Goal: Check status: Check status

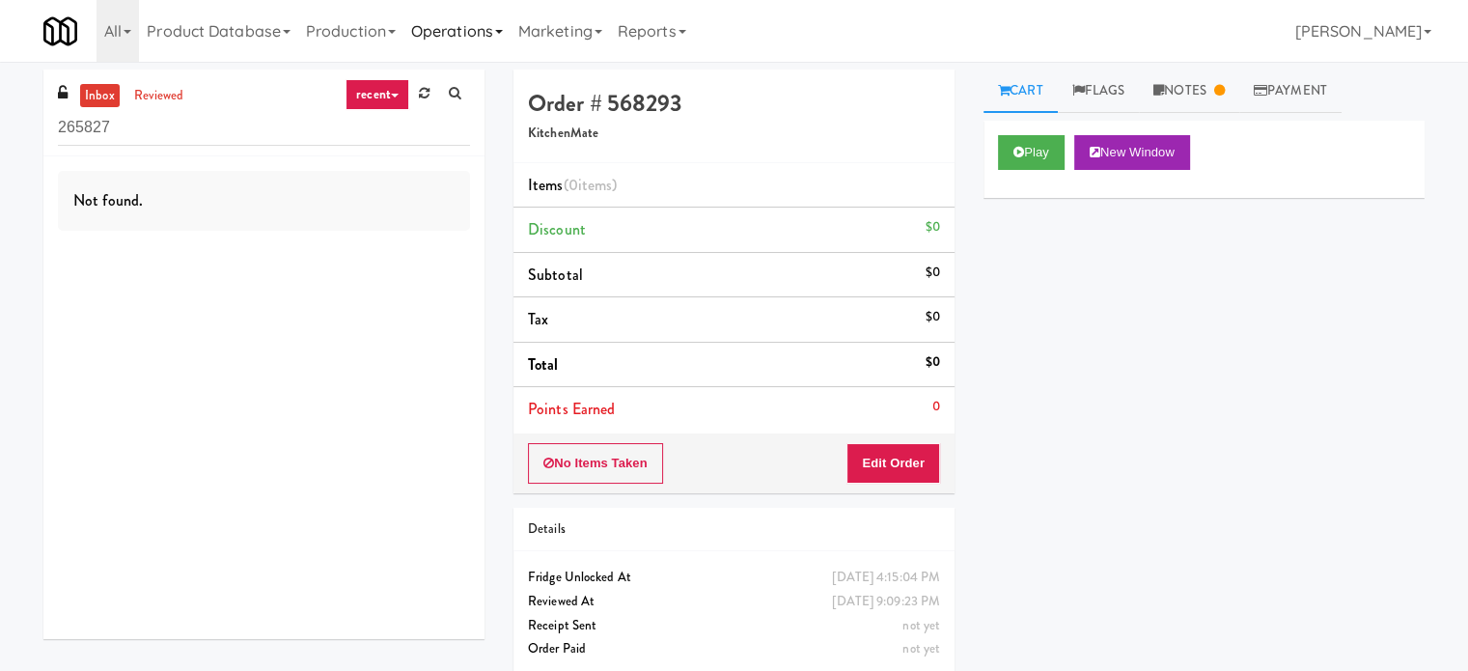
click at [468, 36] on link "Operations" at bounding box center [456, 31] width 107 height 62
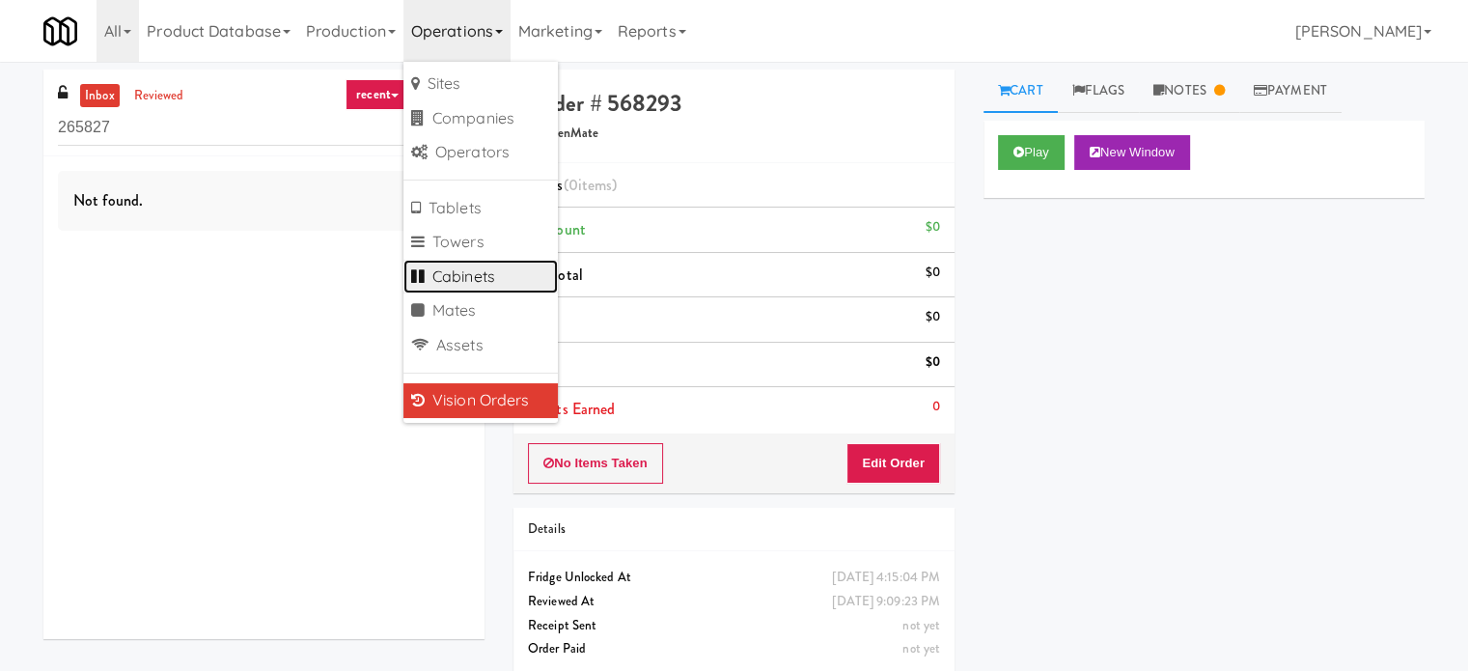
click at [457, 279] on link "Cabinets" at bounding box center [480, 277] width 154 height 35
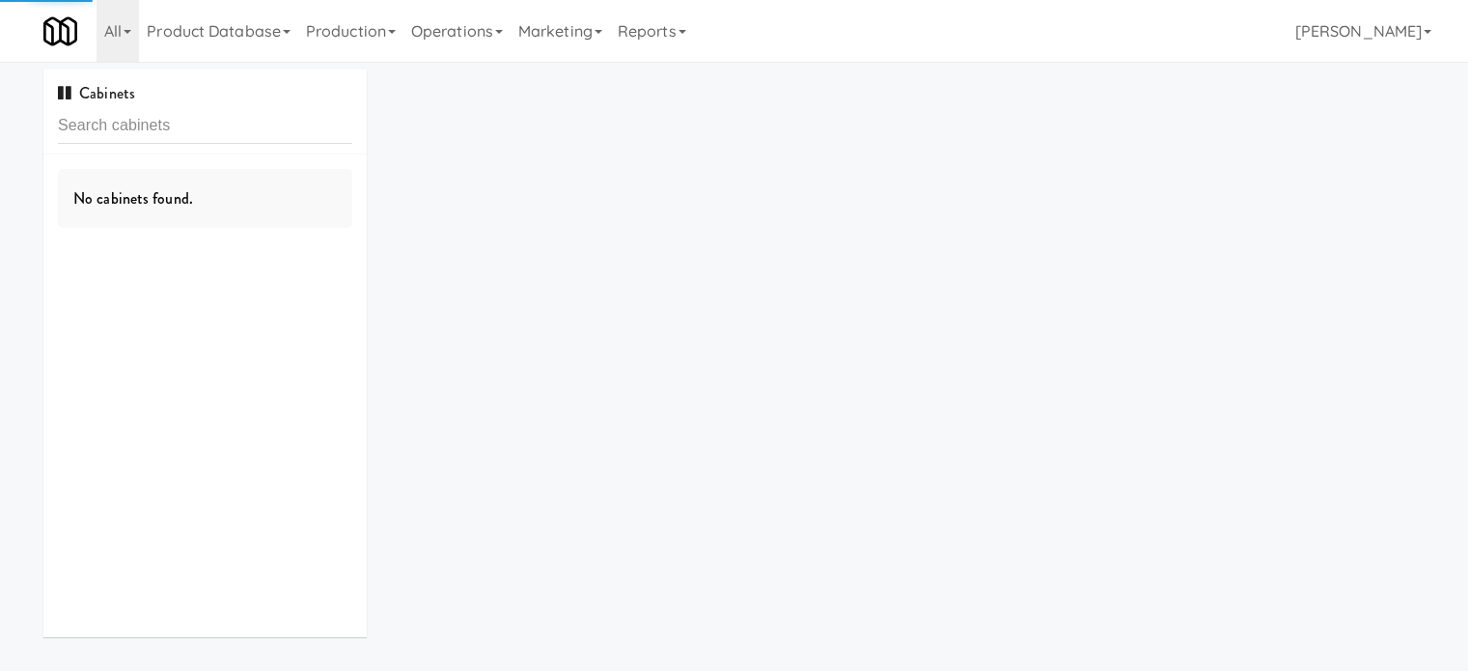
click at [225, 132] on input "text" at bounding box center [205, 126] width 294 height 36
type input "70 Cap - Pantry"
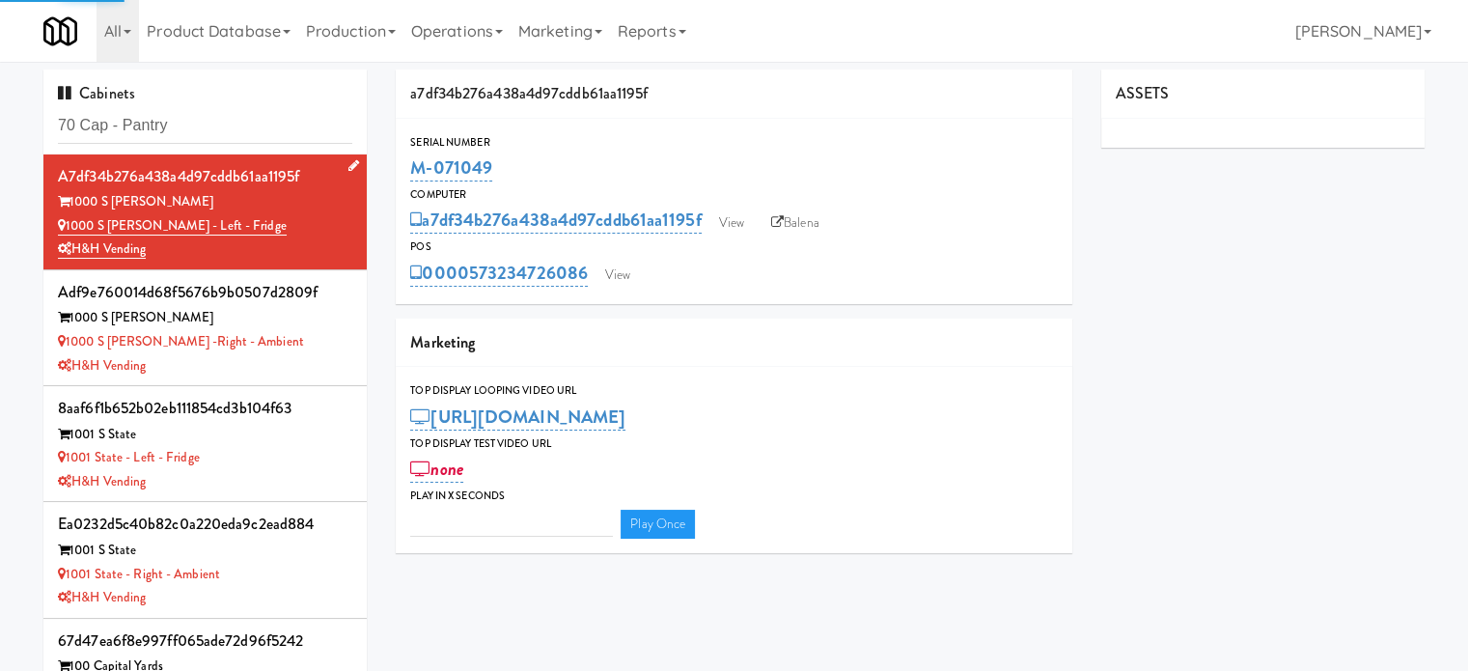
type input "3"
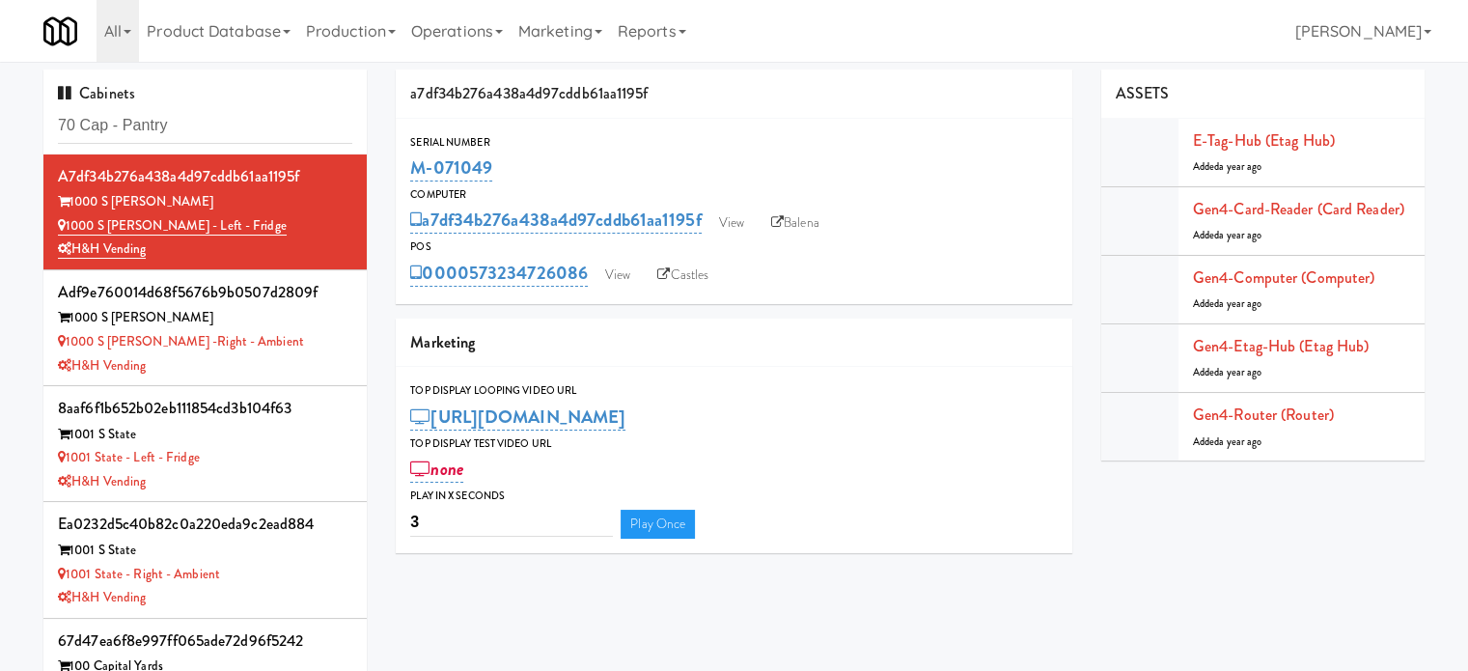
click at [231, 118] on input "70 Cap - Pantry" at bounding box center [205, 126] width 294 height 36
type input "70 Cap - Pantry"
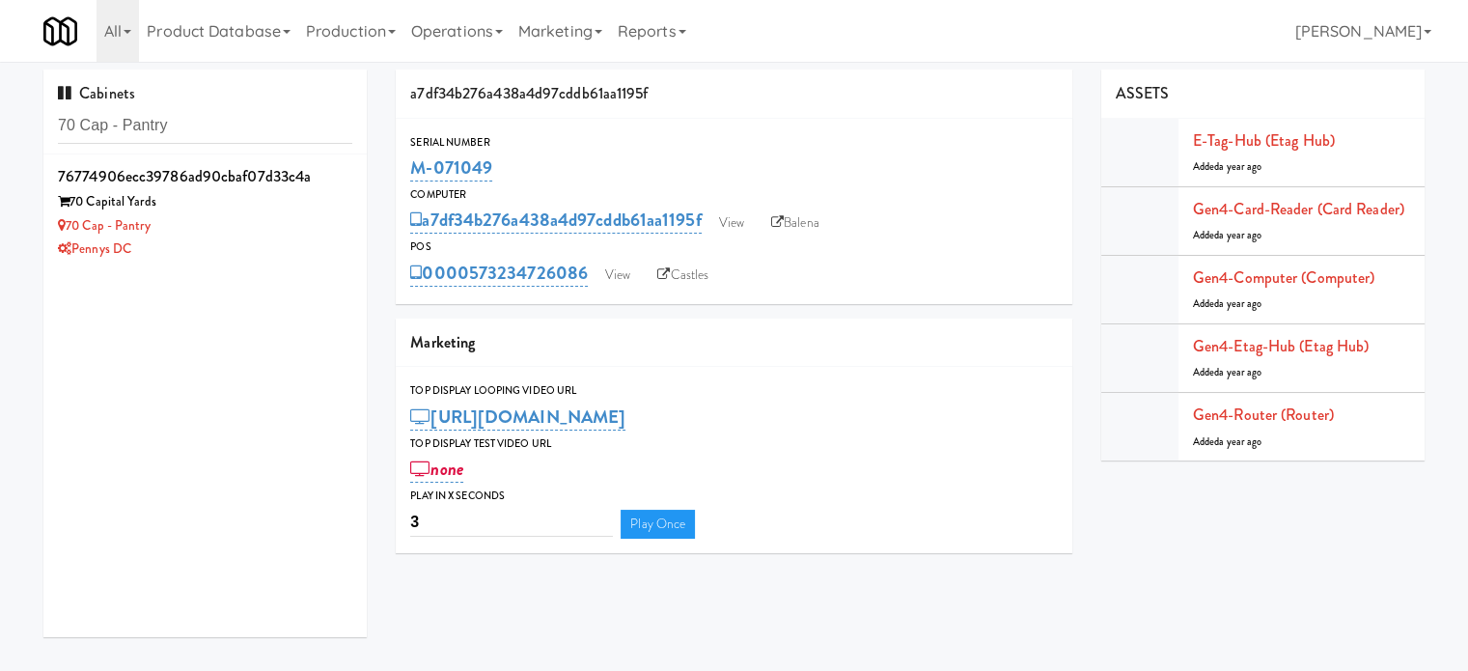
drag, startPoint x: 274, startPoint y: 230, endPoint x: 411, endPoint y: 240, distance: 137.4
click at [275, 232] on div "70 Cap - Pantry" at bounding box center [205, 226] width 294 height 24
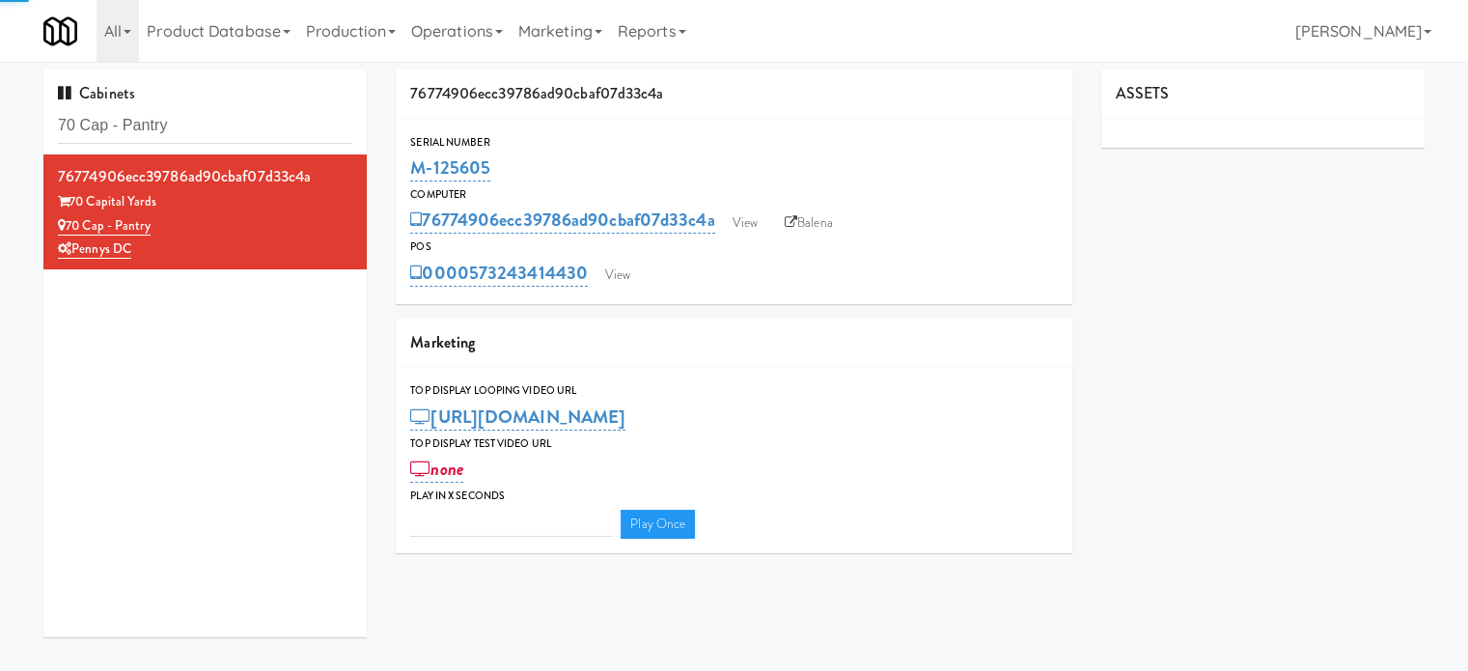
type input "3"
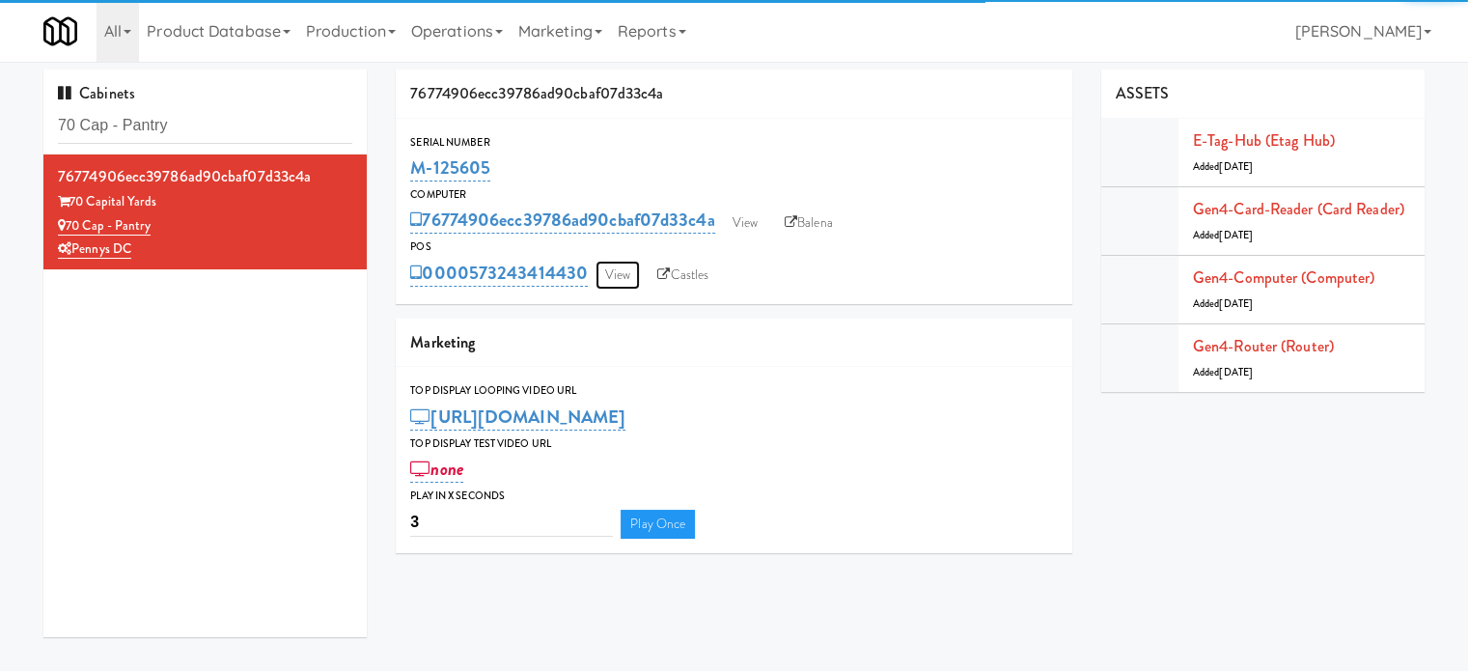
click at [625, 278] on link "View" at bounding box center [617, 275] width 44 height 29
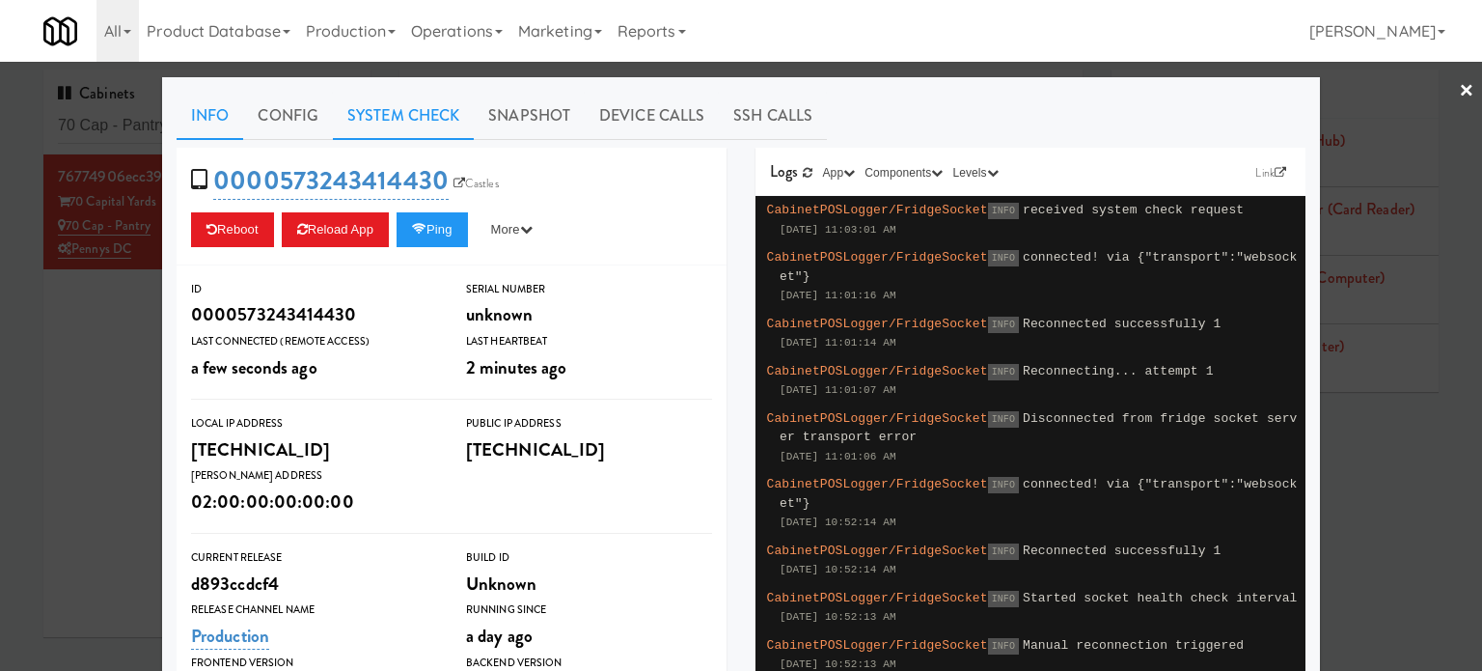
click at [386, 111] on link "System Check" at bounding box center [403, 116] width 141 height 48
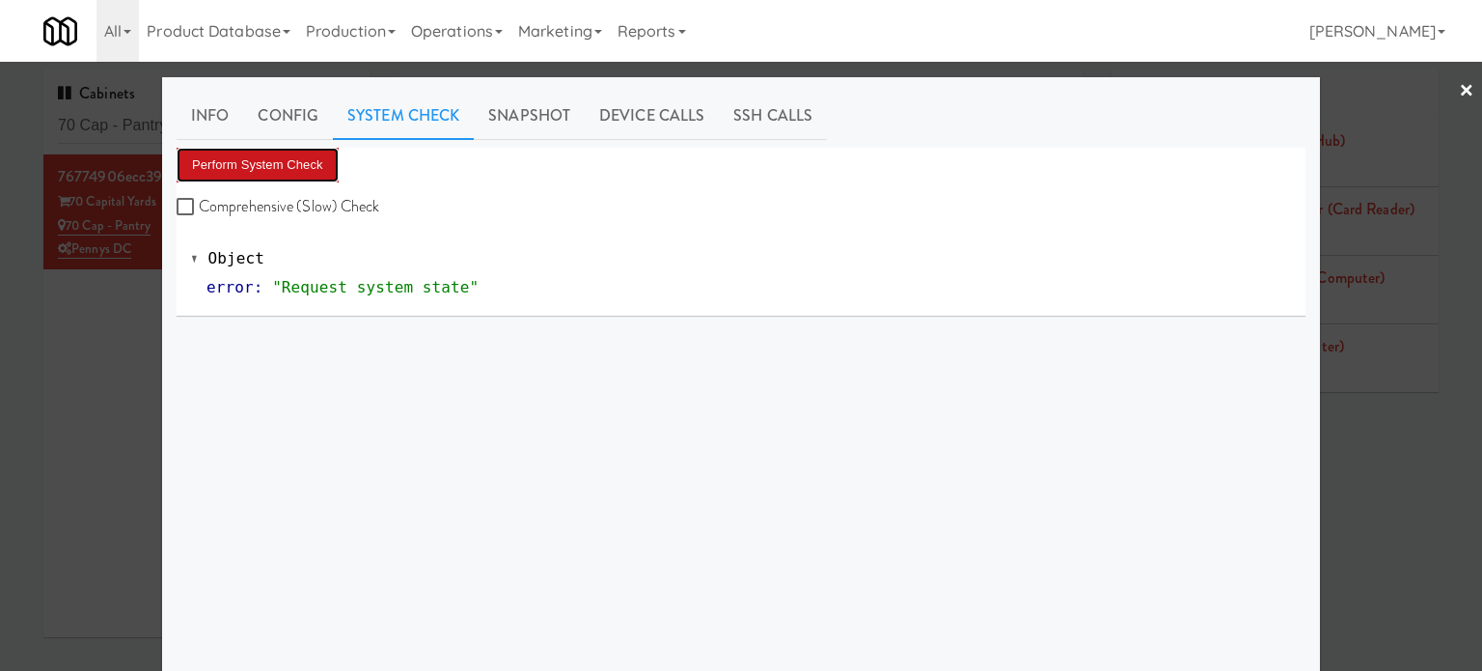
click at [267, 166] on button "Perform System Check" at bounding box center [258, 165] width 162 height 35
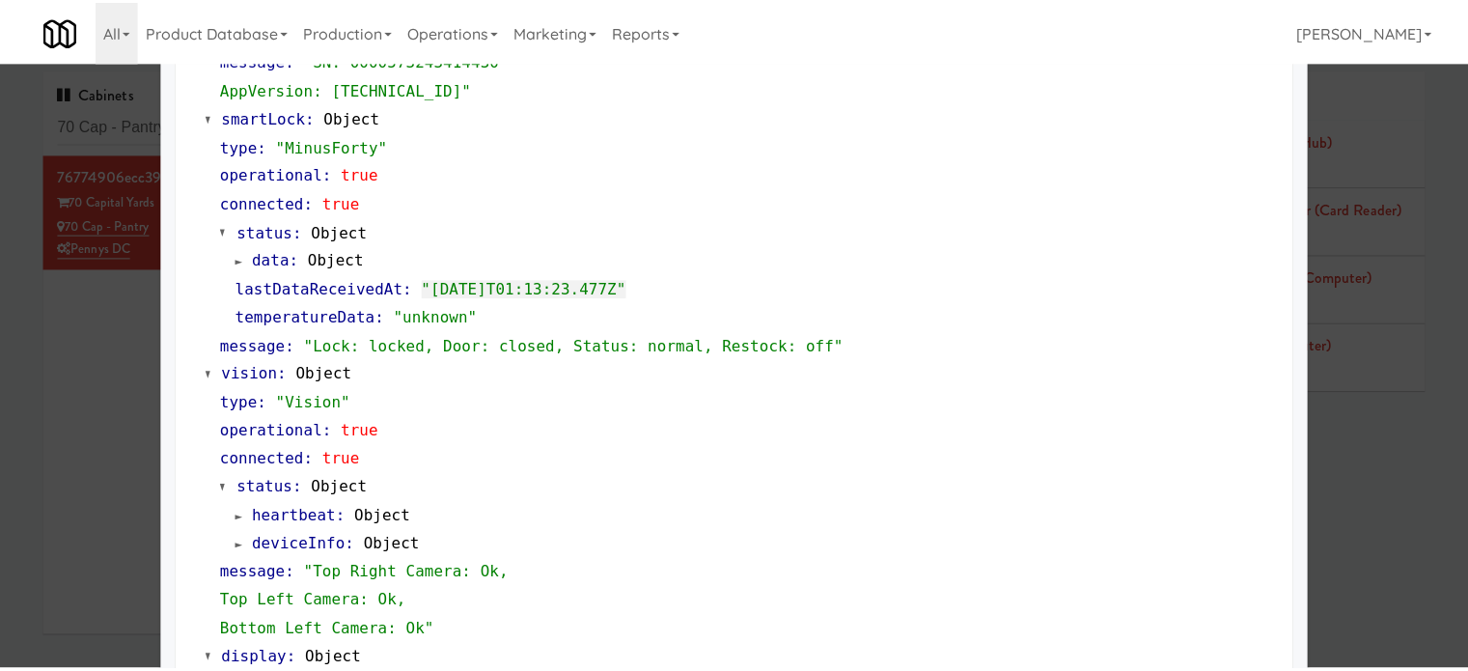
scroll to position [855, 0]
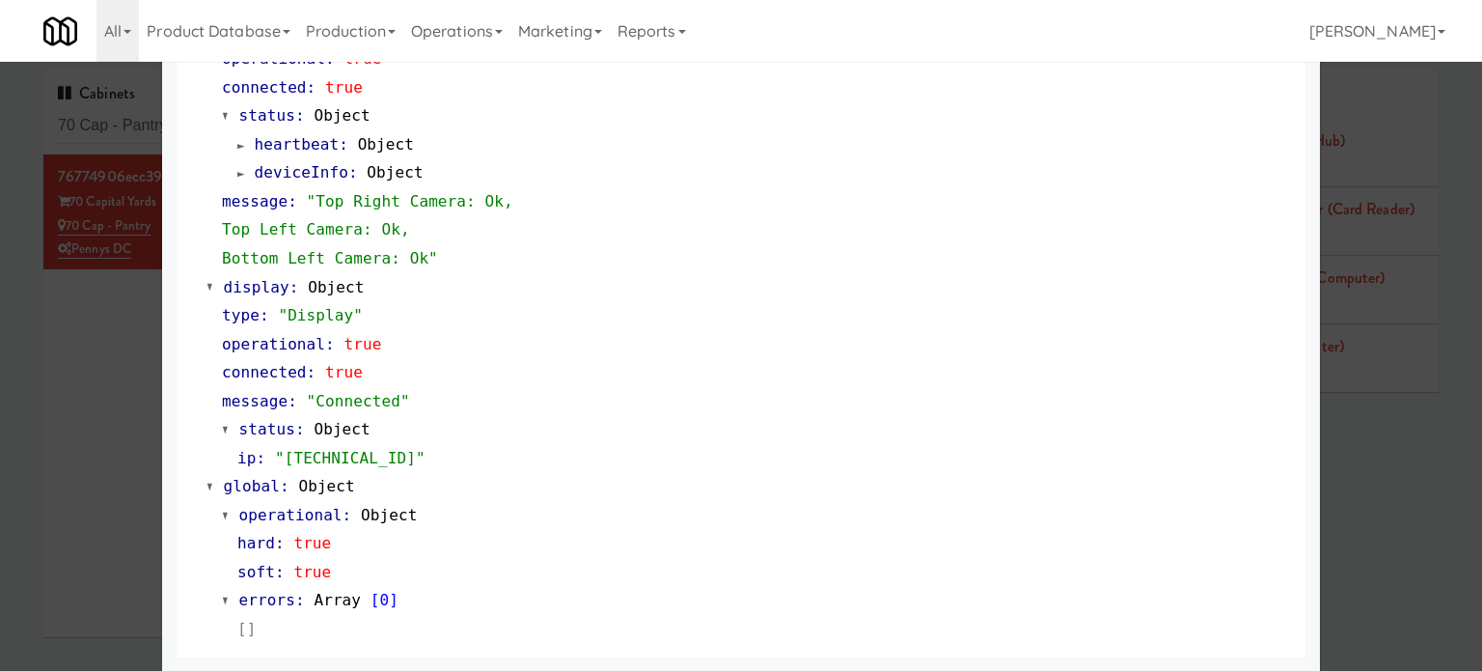
click at [66, 517] on div at bounding box center [741, 335] width 1482 height 671
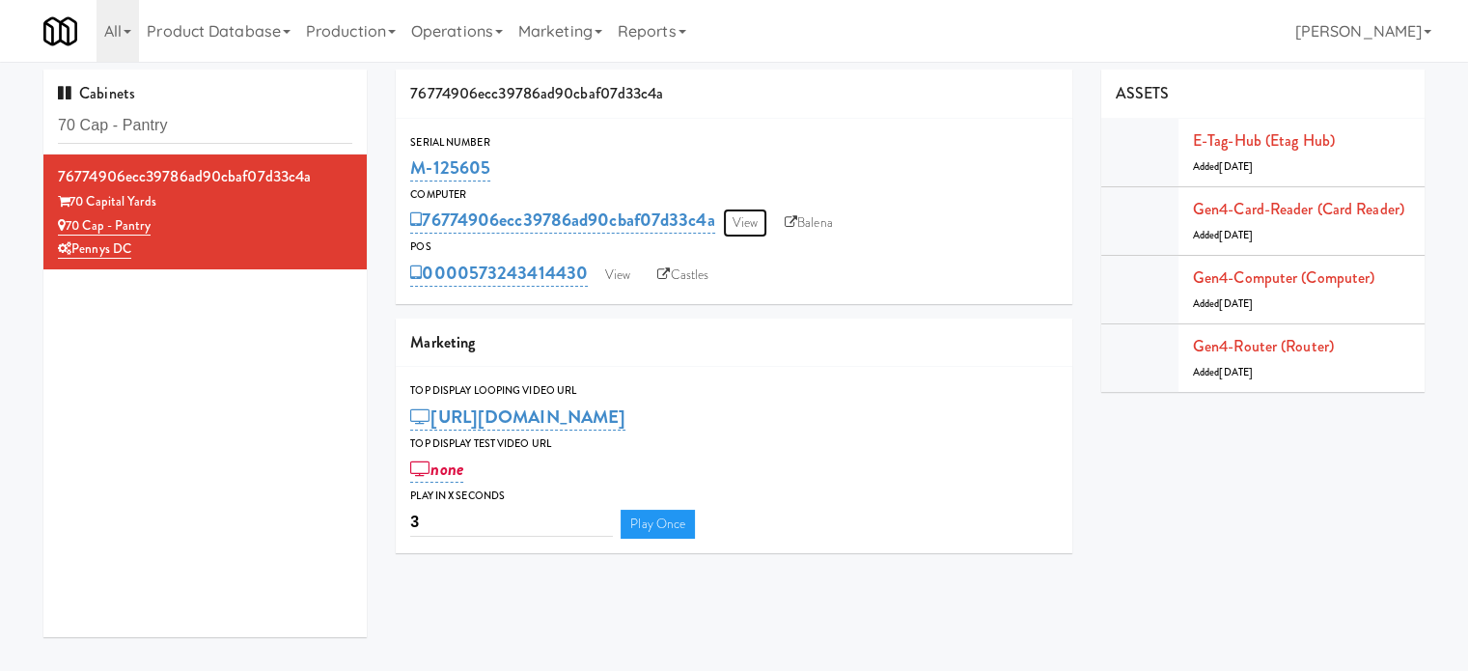
drag, startPoint x: 749, startPoint y: 229, endPoint x: 760, endPoint y: 221, distance: 13.9
click at [749, 229] on link "View" at bounding box center [745, 222] width 44 height 29
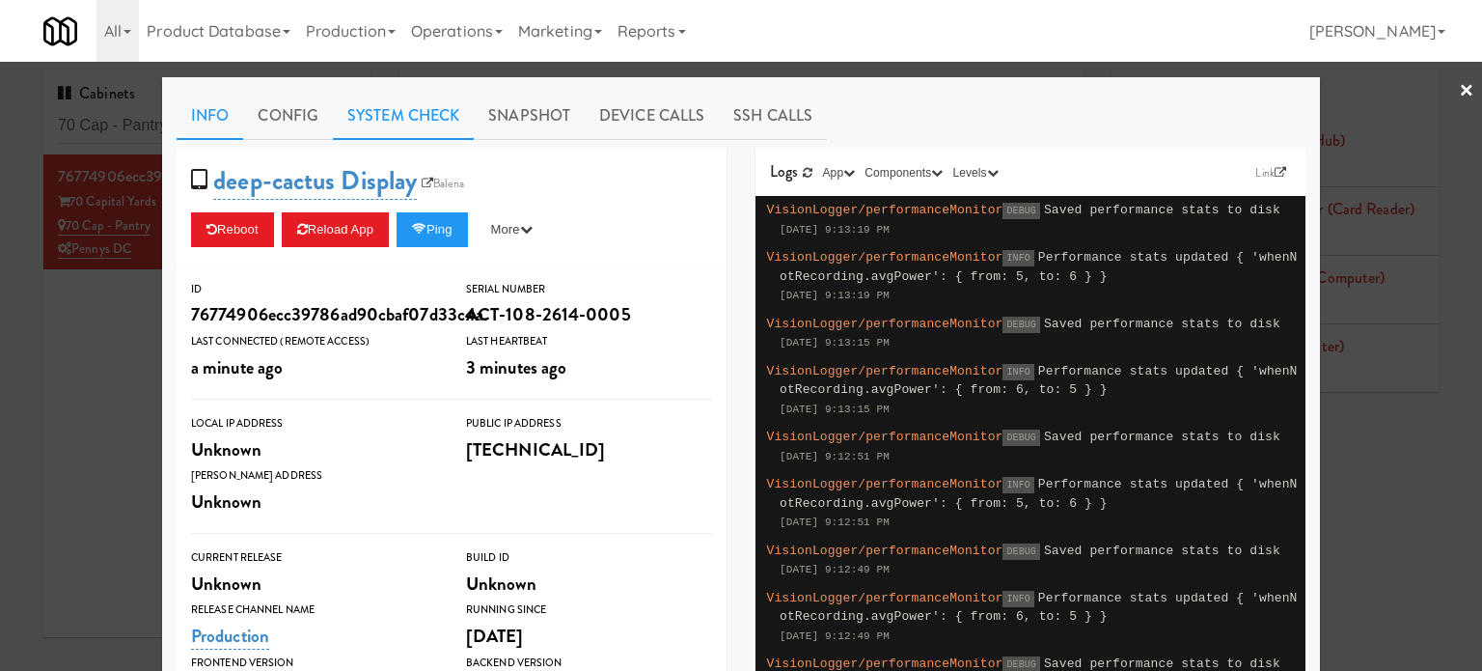
drag, startPoint x: 396, startPoint y: 111, endPoint x: 421, endPoint y: 106, distance: 25.5
click at [398, 111] on link "System Check" at bounding box center [403, 116] width 141 height 48
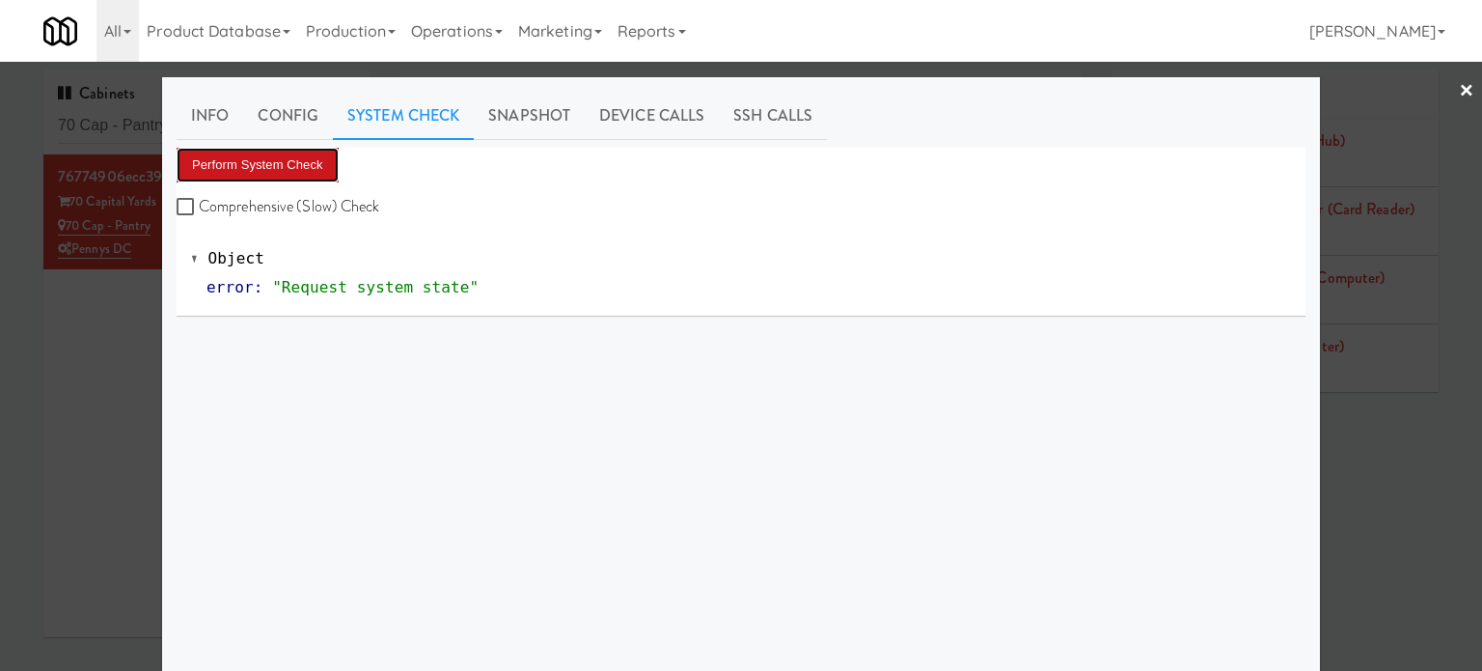
click at [300, 166] on button "Perform System Check" at bounding box center [258, 165] width 162 height 35
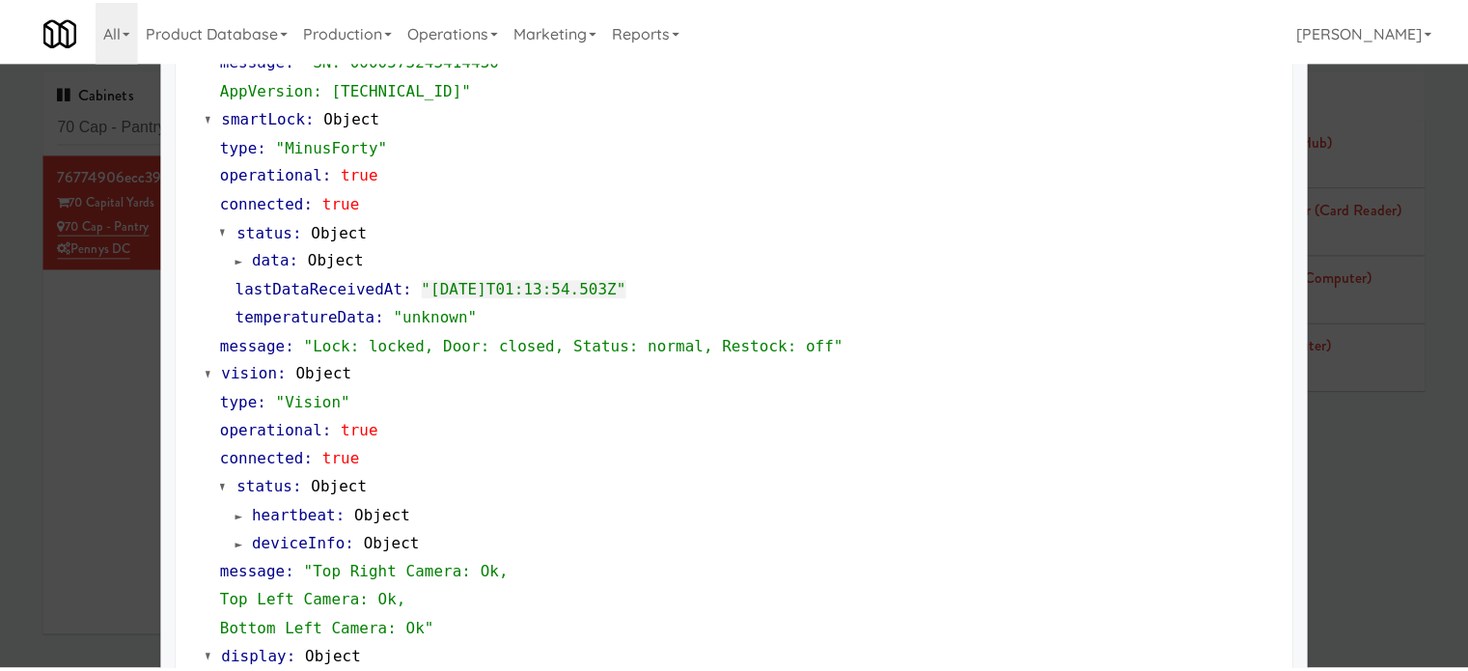
scroll to position [855, 0]
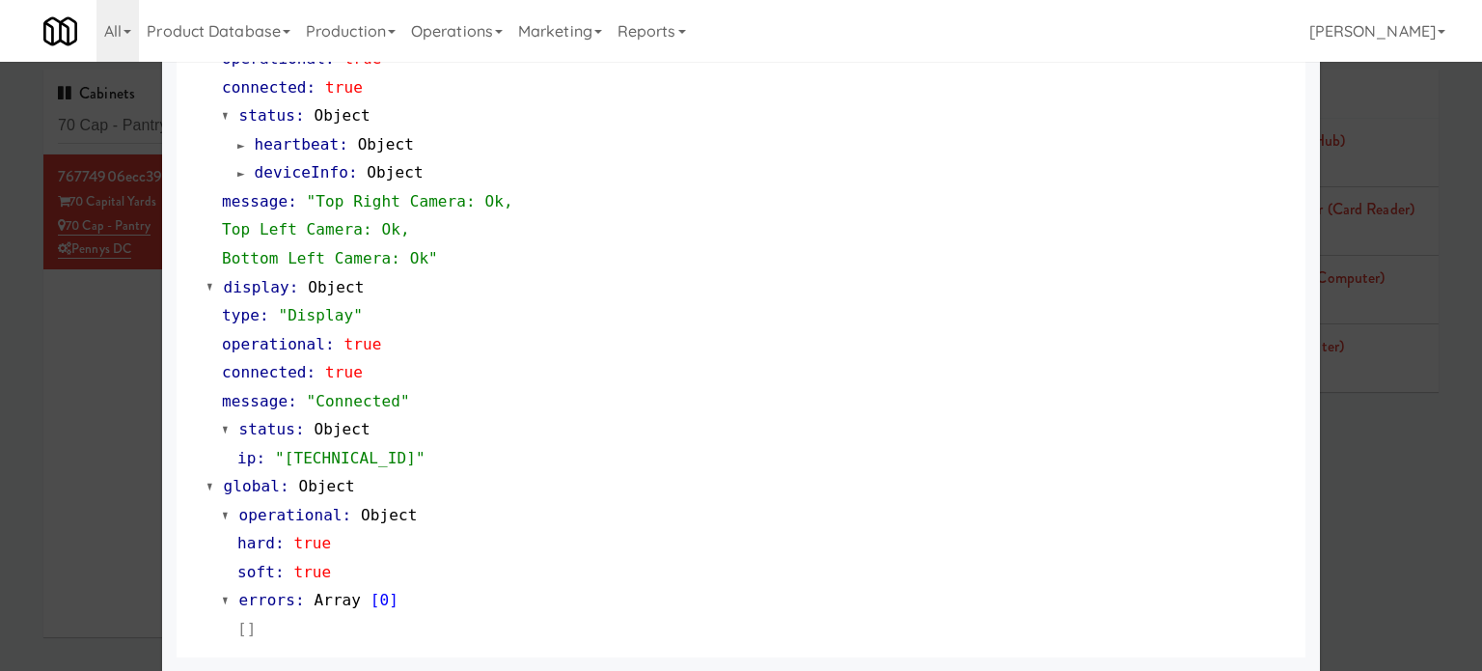
click at [90, 528] on div at bounding box center [741, 335] width 1482 height 671
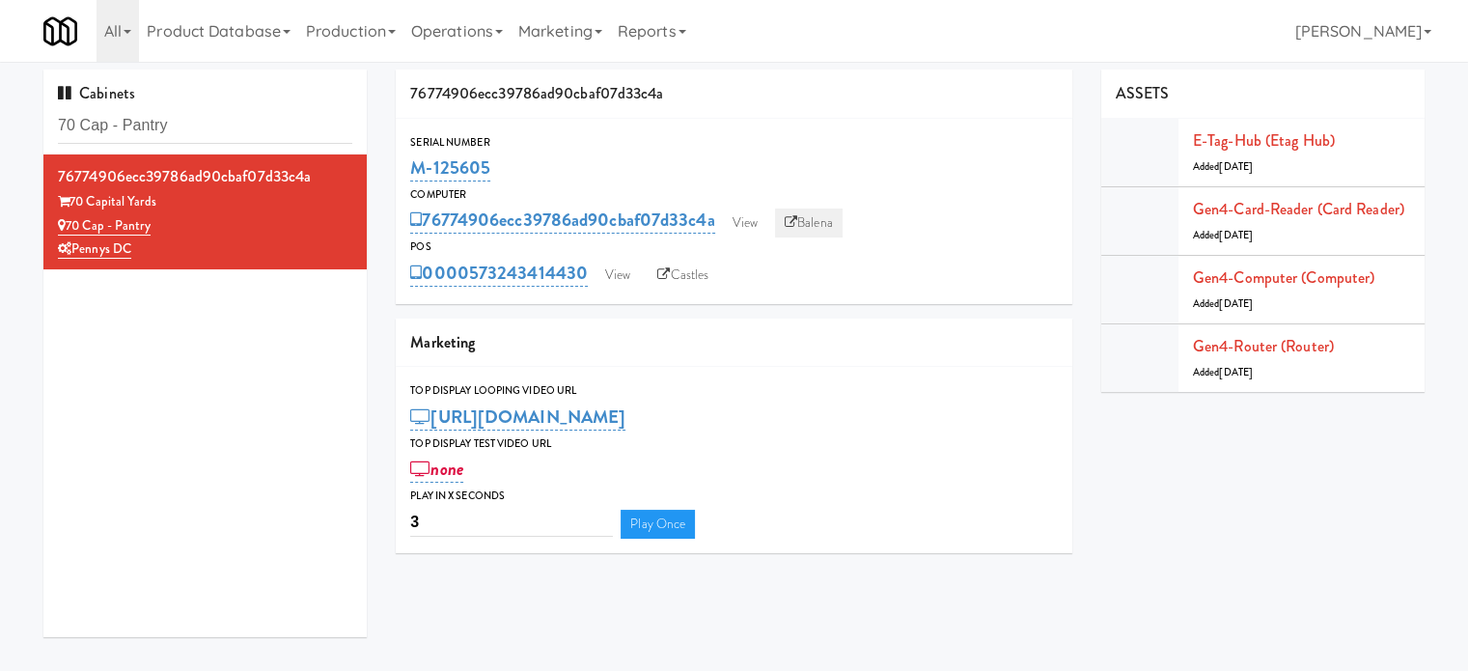
click at [826, 229] on link "Balena" at bounding box center [809, 222] width 68 height 29
click at [212, 132] on input "70 Cap - Pantry" at bounding box center [205, 126] width 294 height 36
paste input "OHS - Fridge A"
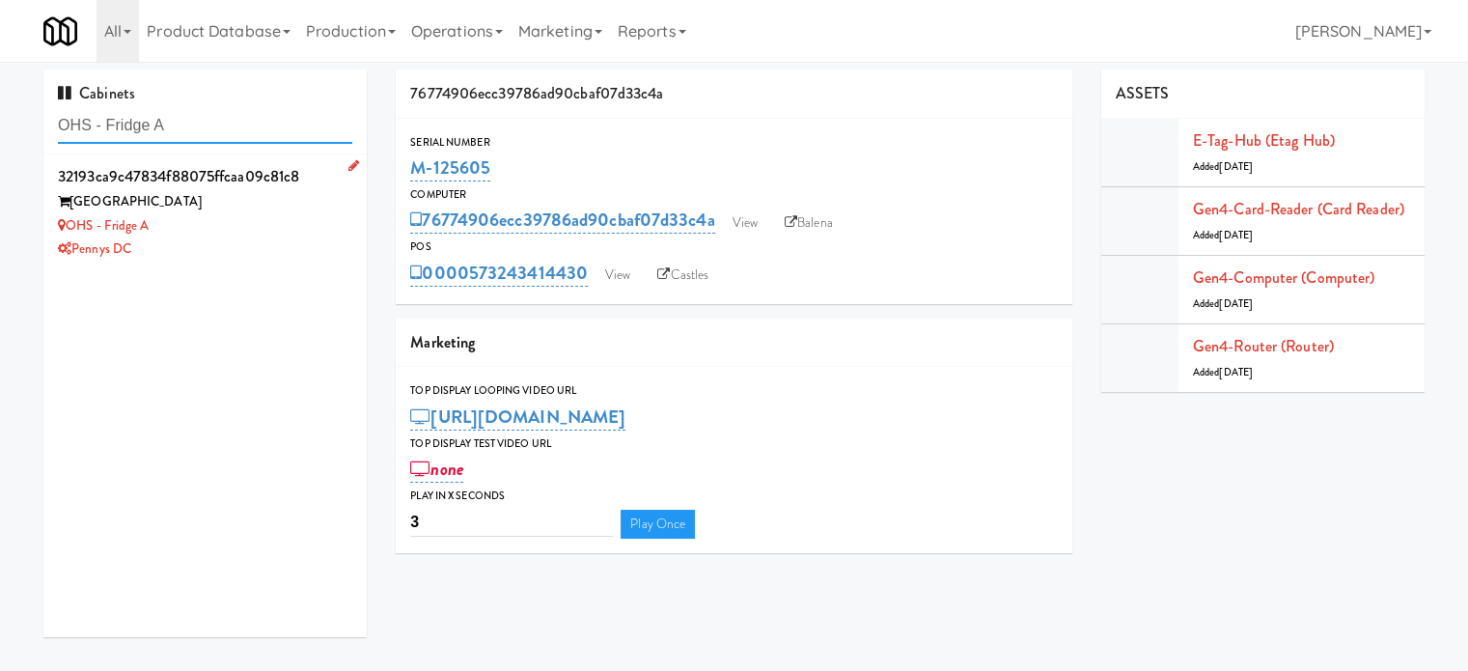
type input "OHS - Fridge A"
click at [202, 250] on div "Pennys DC" at bounding box center [205, 249] width 294 height 24
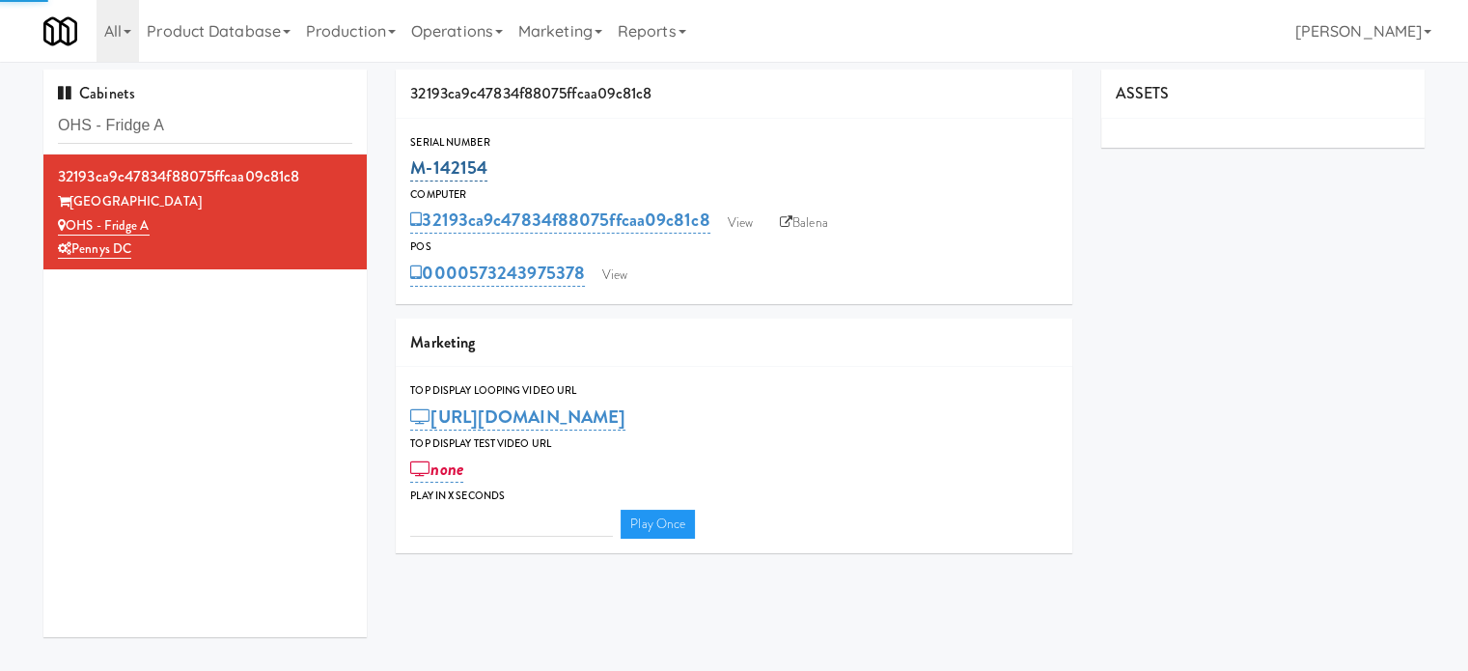
type input "3"
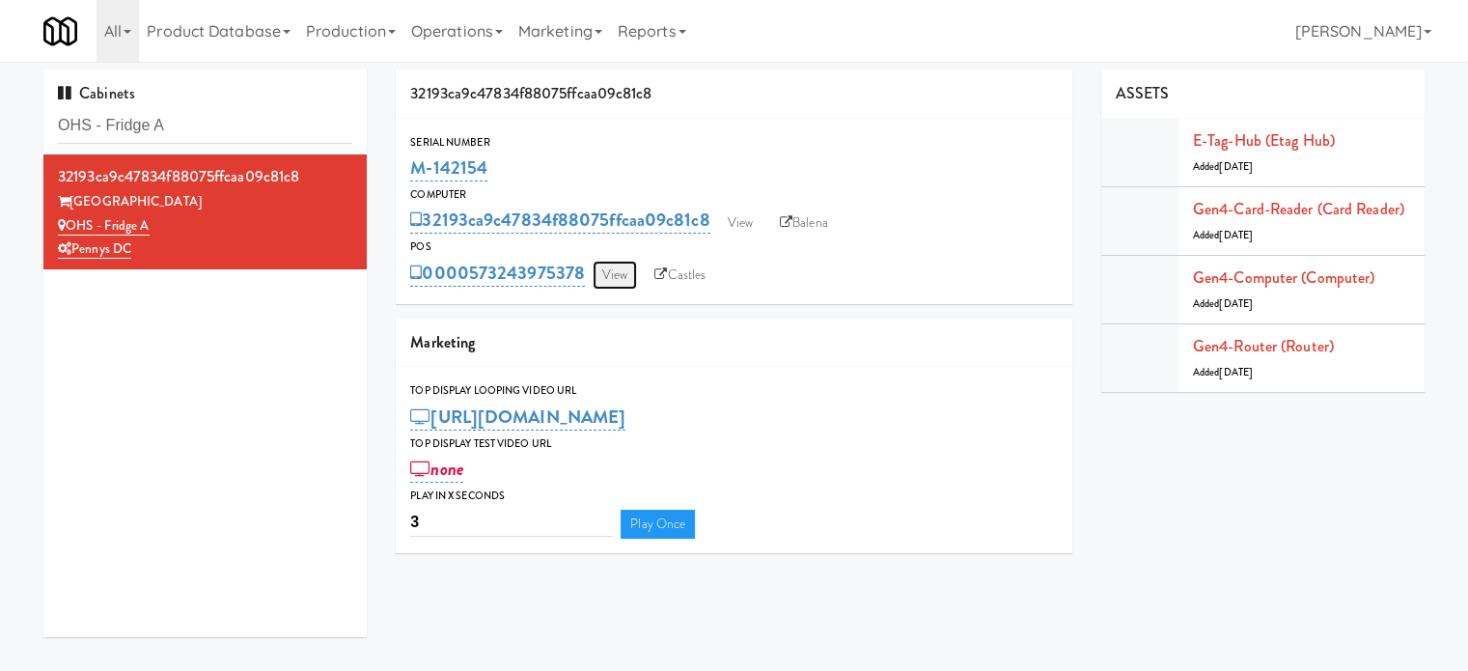
click at [618, 277] on link "View" at bounding box center [614, 275] width 44 height 29
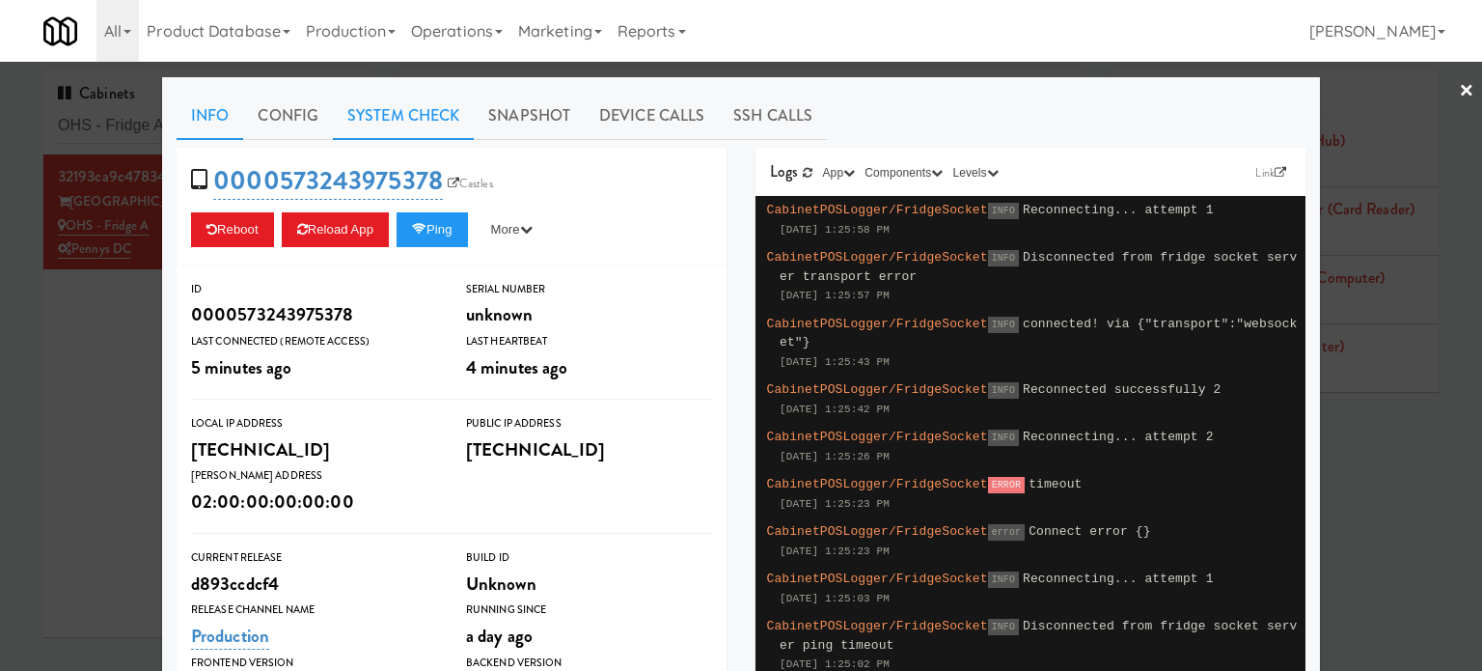
click at [426, 115] on link "System Check" at bounding box center [403, 116] width 141 height 48
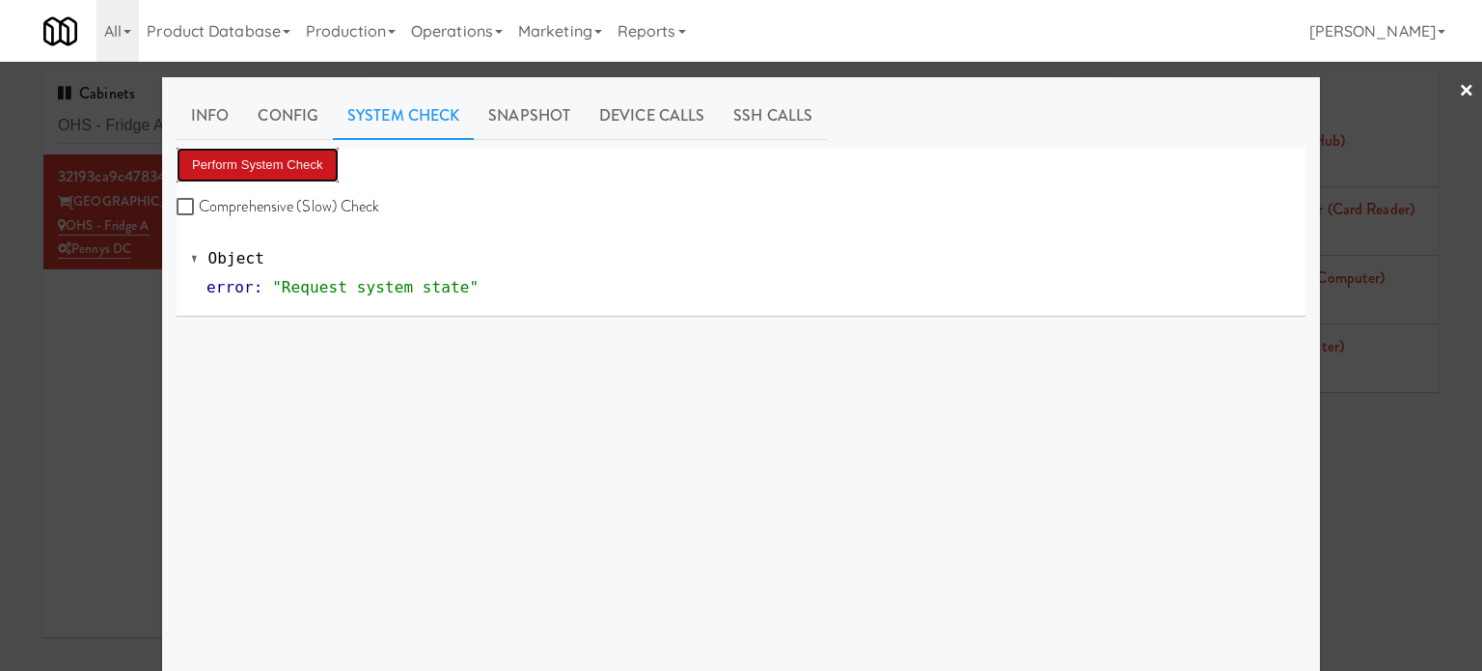
click at [296, 171] on button "Perform System Check" at bounding box center [258, 165] width 162 height 35
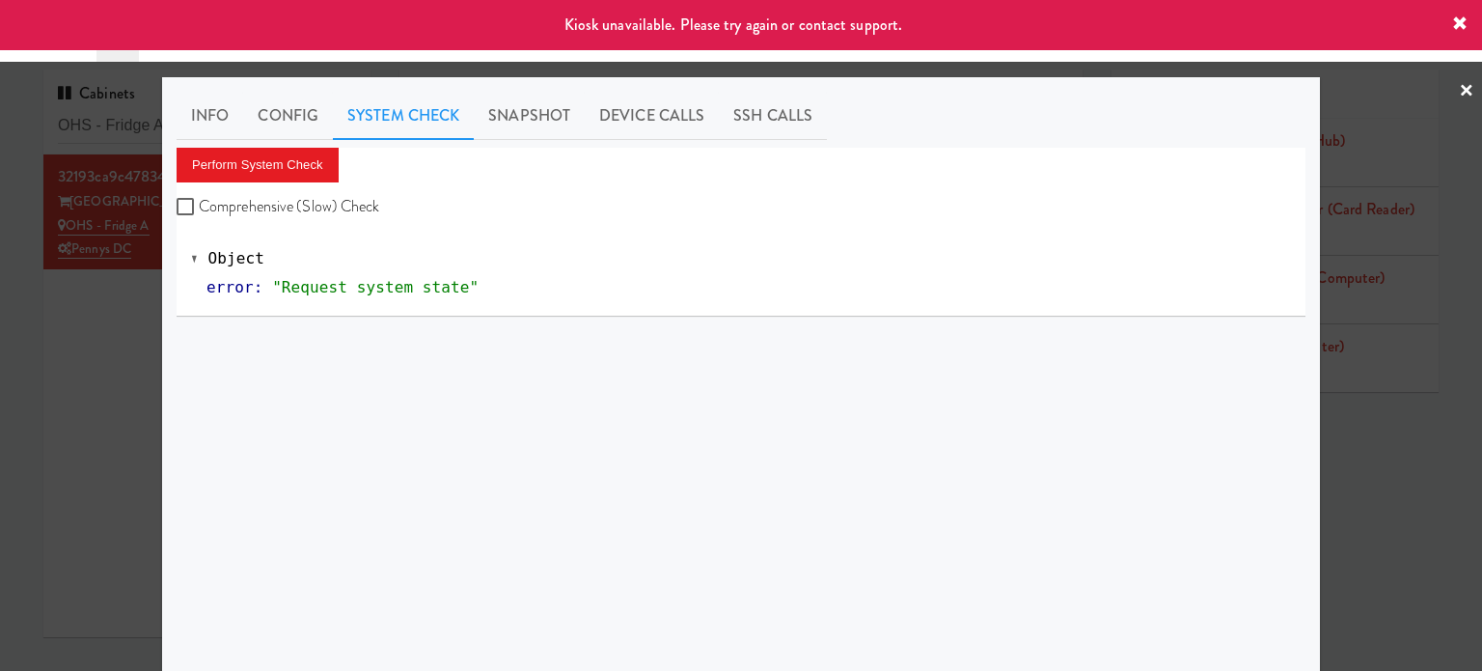
click at [137, 324] on div at bounding box center [741, 335] width 1482 height 671
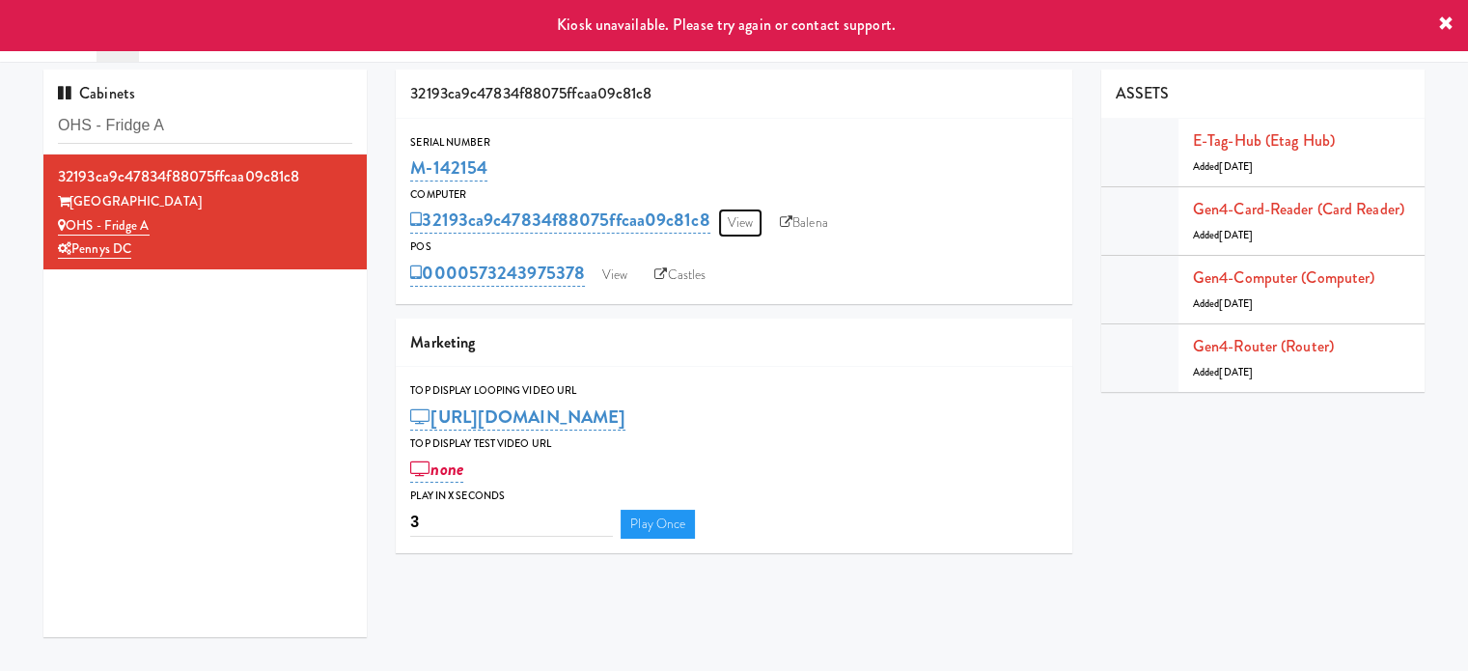
click at [741, 224] on link "View" at bounding box center [740, 222] width 44 height 29
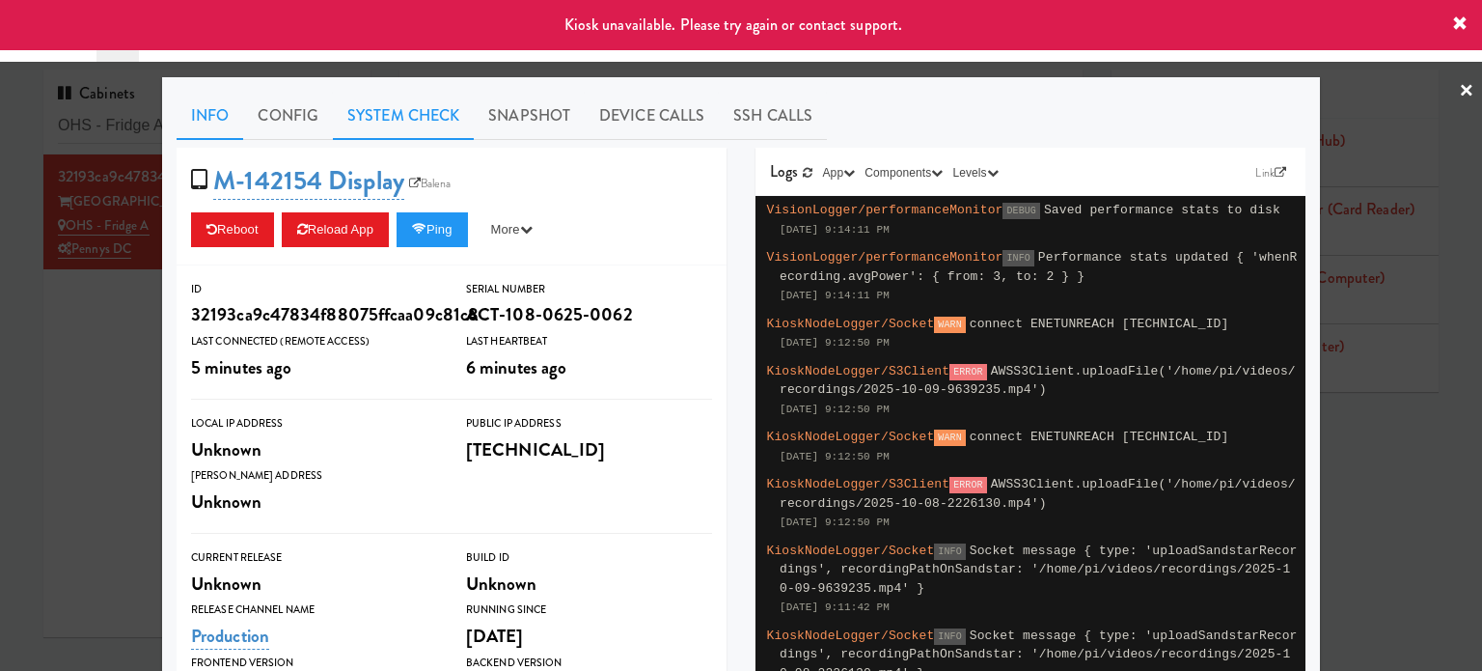
click at [398, 115] on link "System Check" at bounding box center [403, 116] width 141 height 48
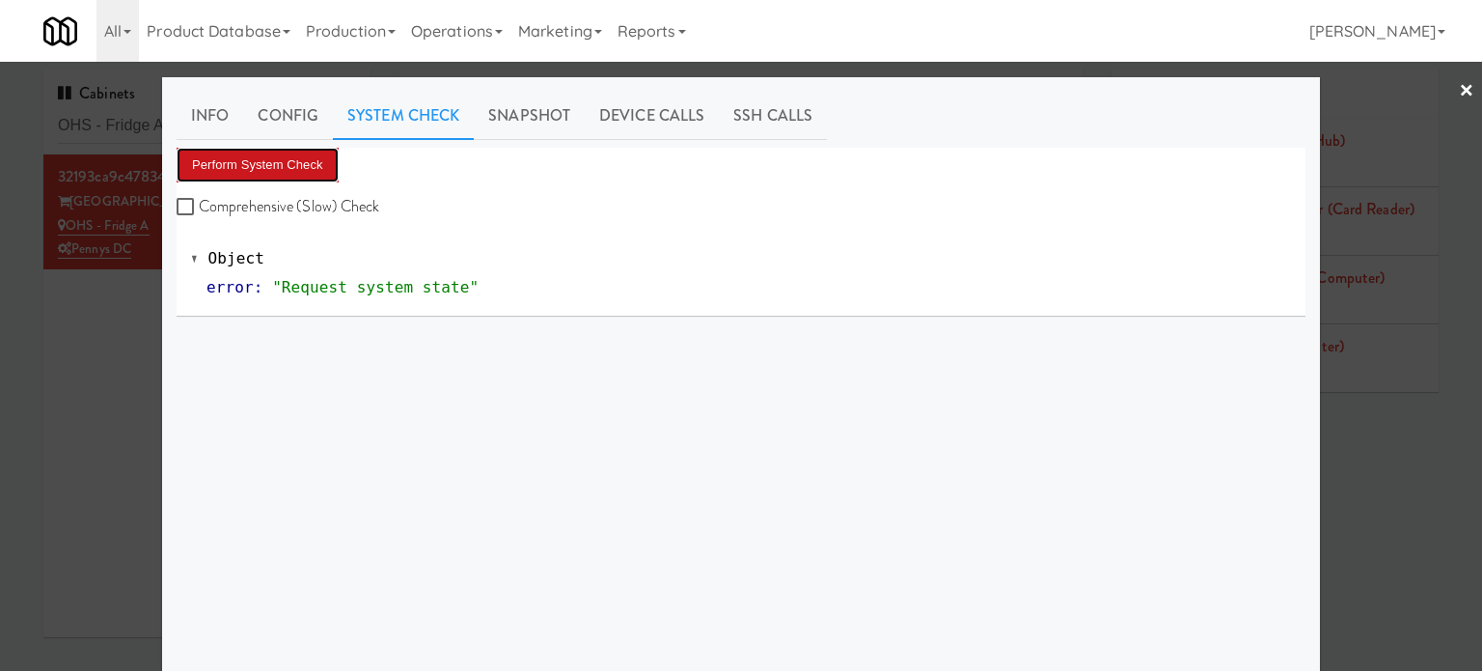
click at [293, 160] on button "Perform System Check" at bounding box center [258, 165] width 162 height 35
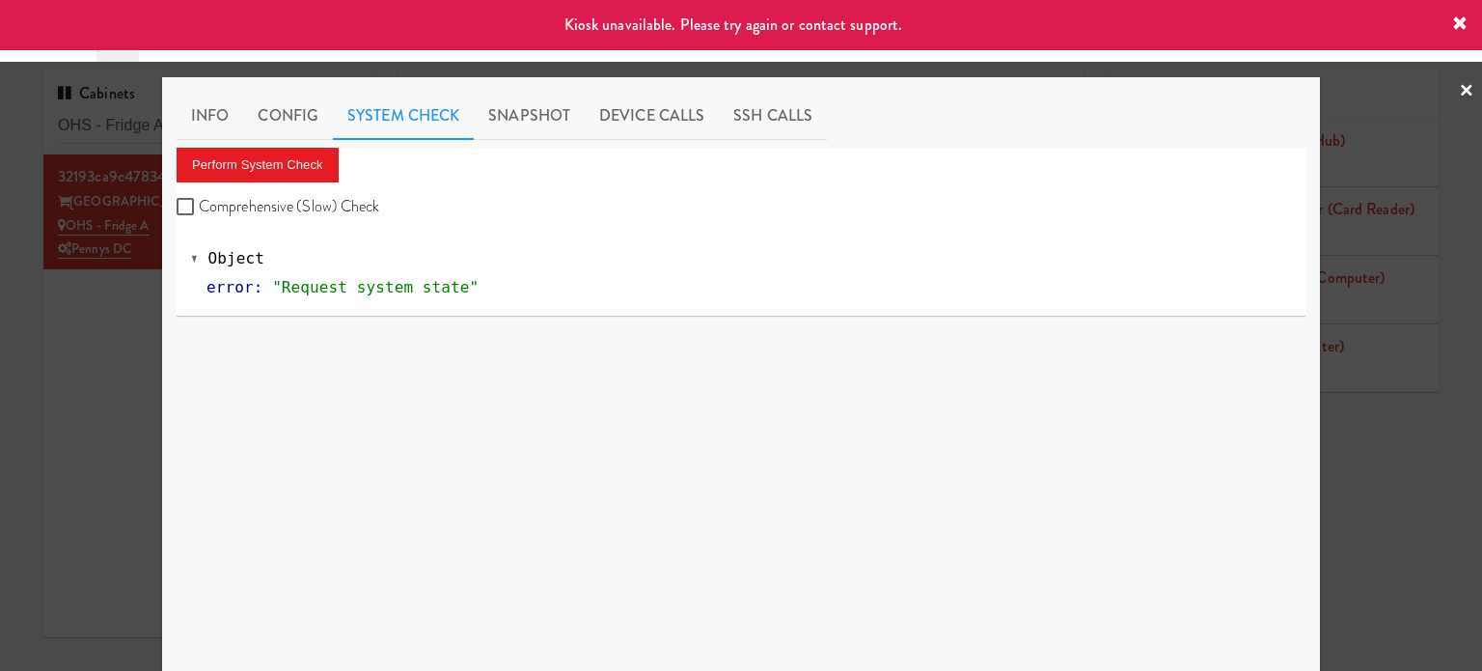
click at [139, 353] on div at bounding box center [741, 335] width 1482 height 671
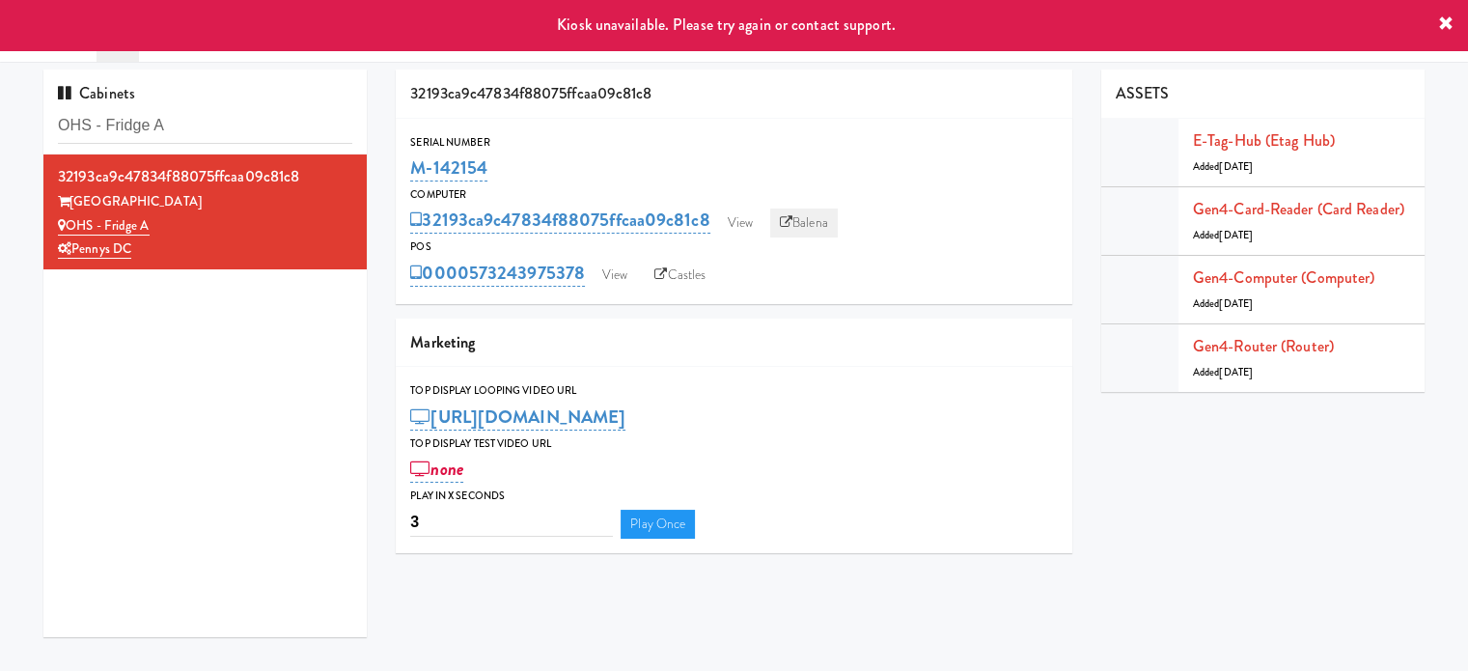
click at [814, 224] on link "Balena" at bounding box center [804, 222] width 68 height 29
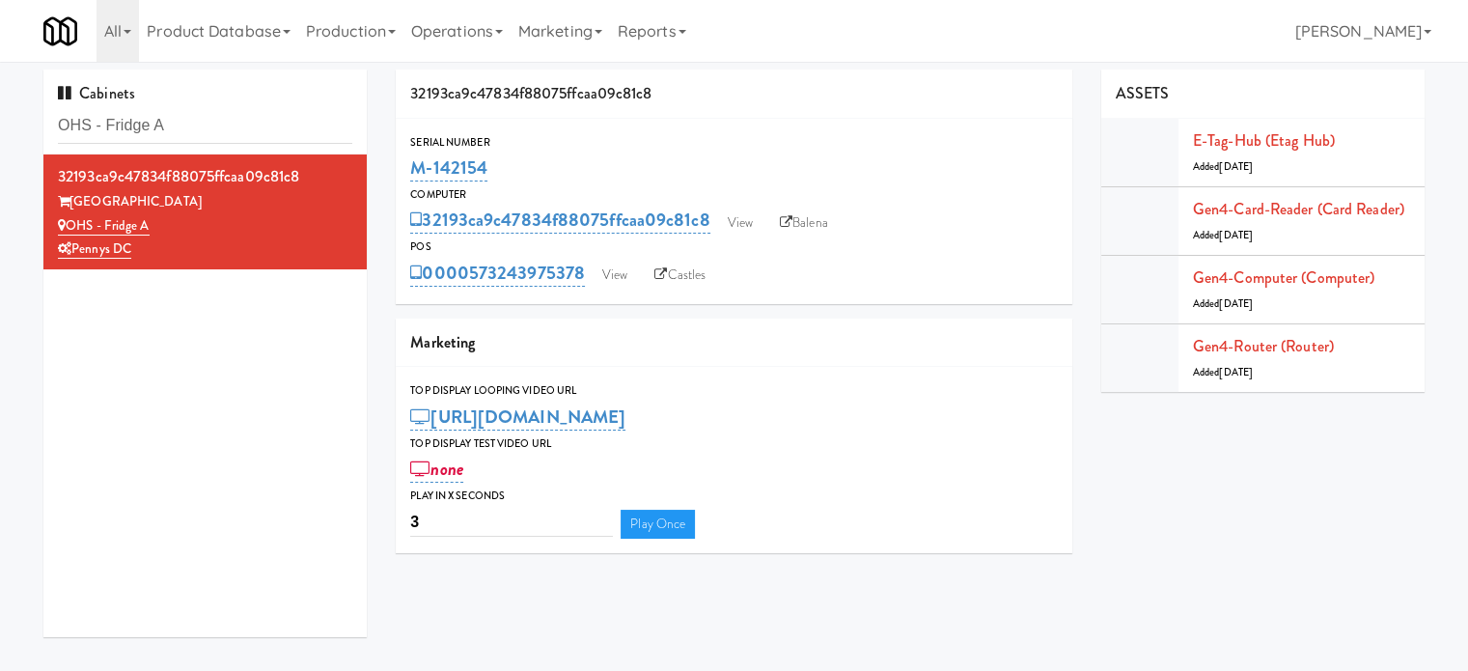
drag, startPoint x: 487, startPoint y: 158, endPoint x: 402, endPoint y: 165, distance: 85.2
click at [402, 165] on div "Serial Number M-142154" at bounding box center [734, 159] width 676 height 52
copy link "M-142154"
drag, startPoint x: 1177, startPoint y: 524, endPoint x: 1131, endPoint y: 485, distance: 60.3
click at [1177, 524] on div "32193ca9c47834f88075ffcaa09c81c8 Serial Number M-142154 Computer 32193ca9c47834…" at bounding box center [910, 318] width 1058 height 498
